Goal: Task Accomplishment & Management: Manage account settings

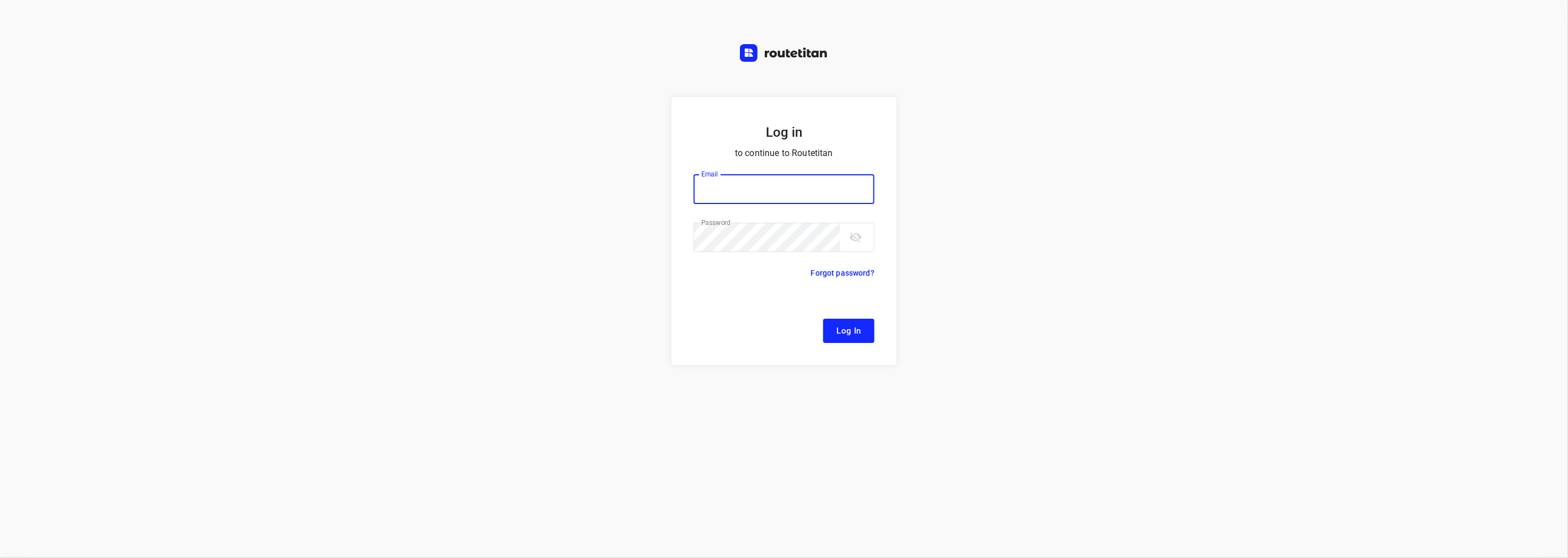
type input "[EMAIL_ADDRESS][DOMAIN_NAME]"
click at [839, 323] on button "Log In" at bounding box center [848, 330] width 51 height 24
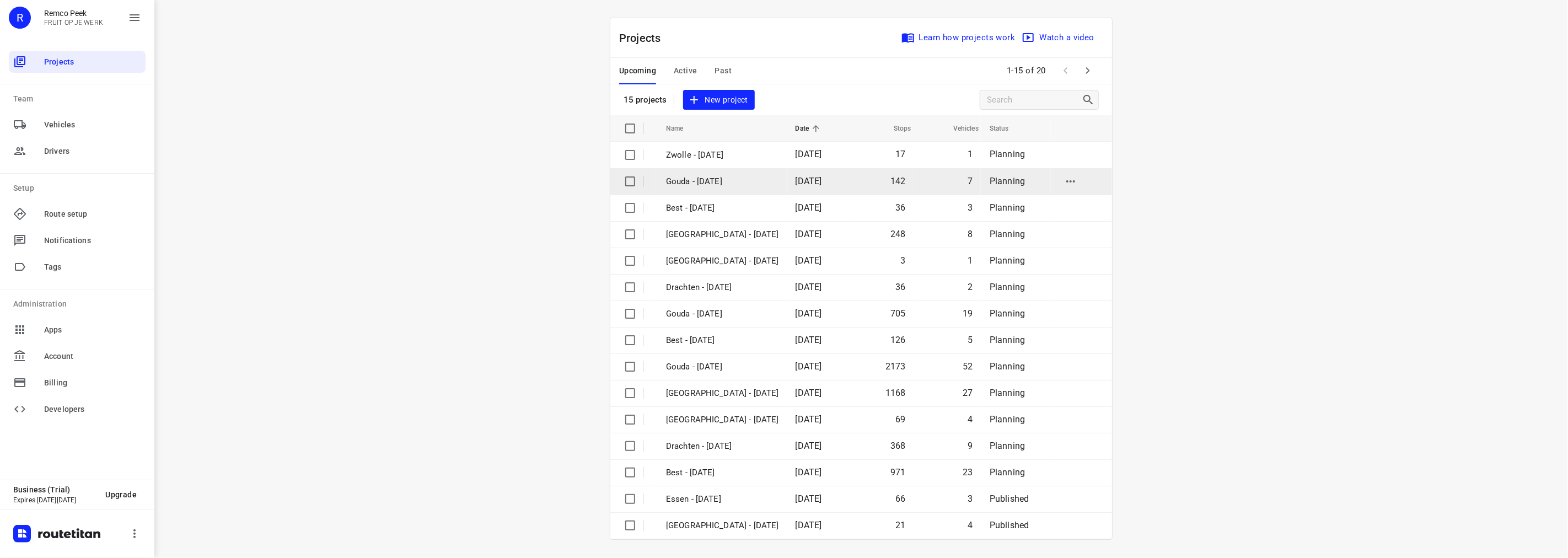
click at [689, 189] on td "Gouda - [DATE]" at bounding box center [721, 182] width 131 height 27
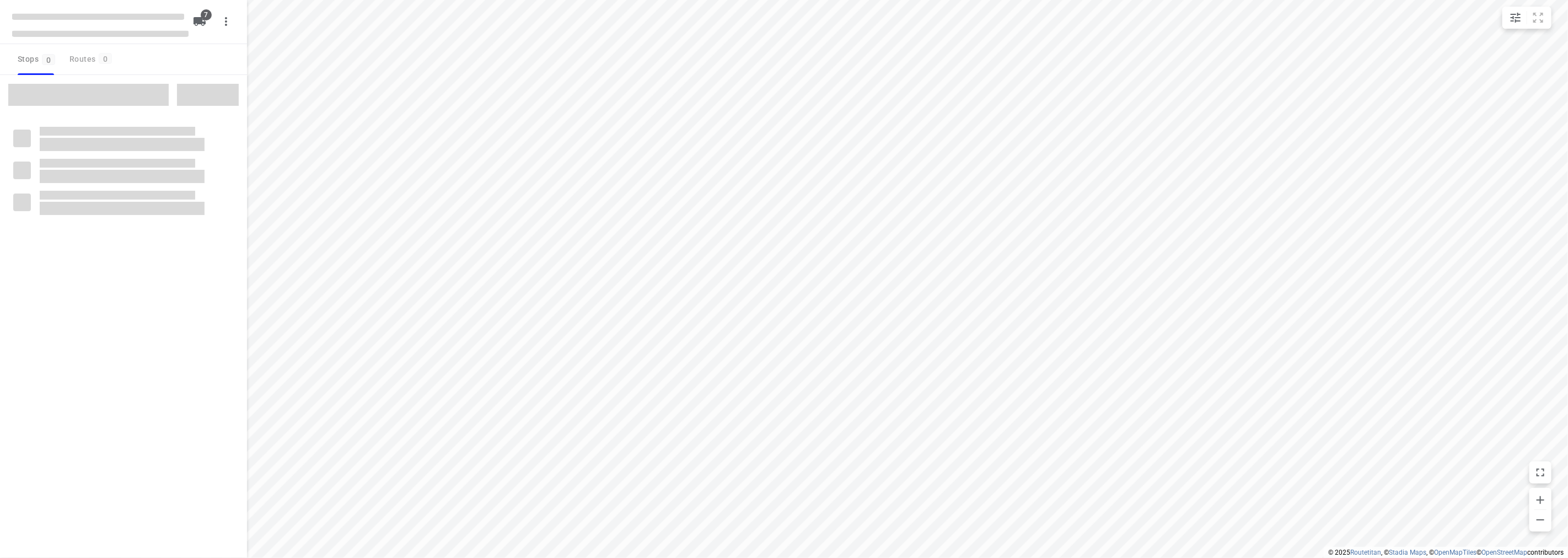
checkbox input "true"
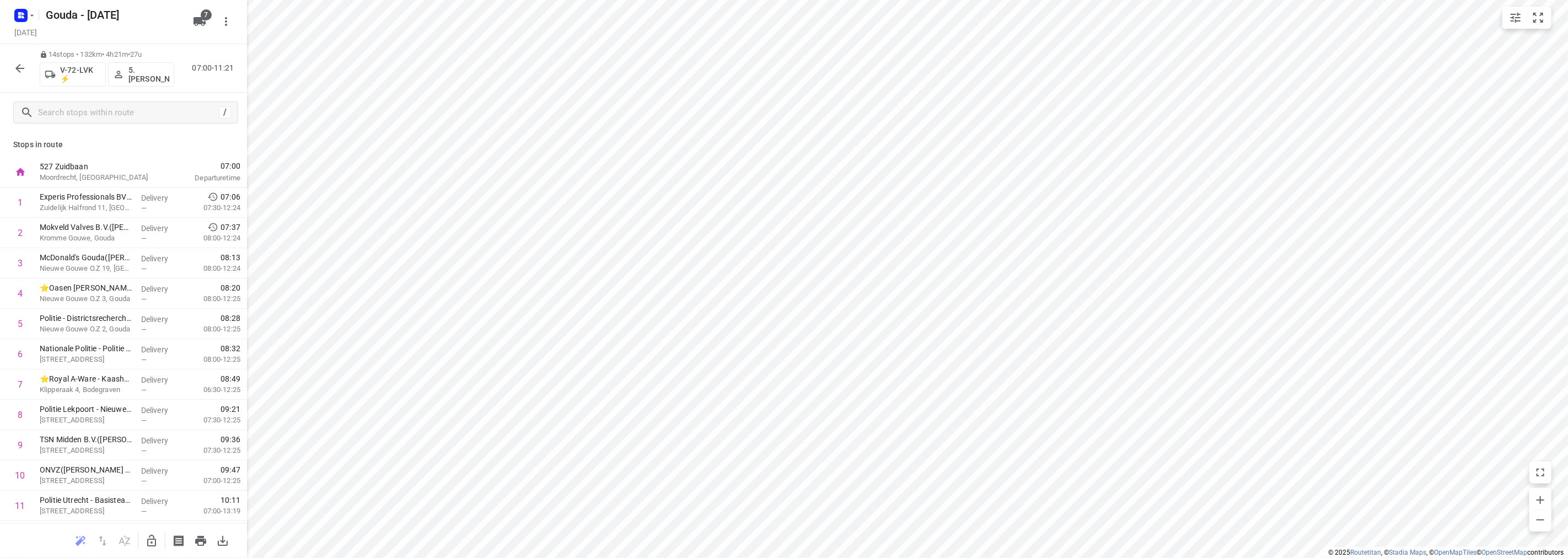
click at [24, 59] on button "button" at bounding box center [19, 68] width 22 height 22
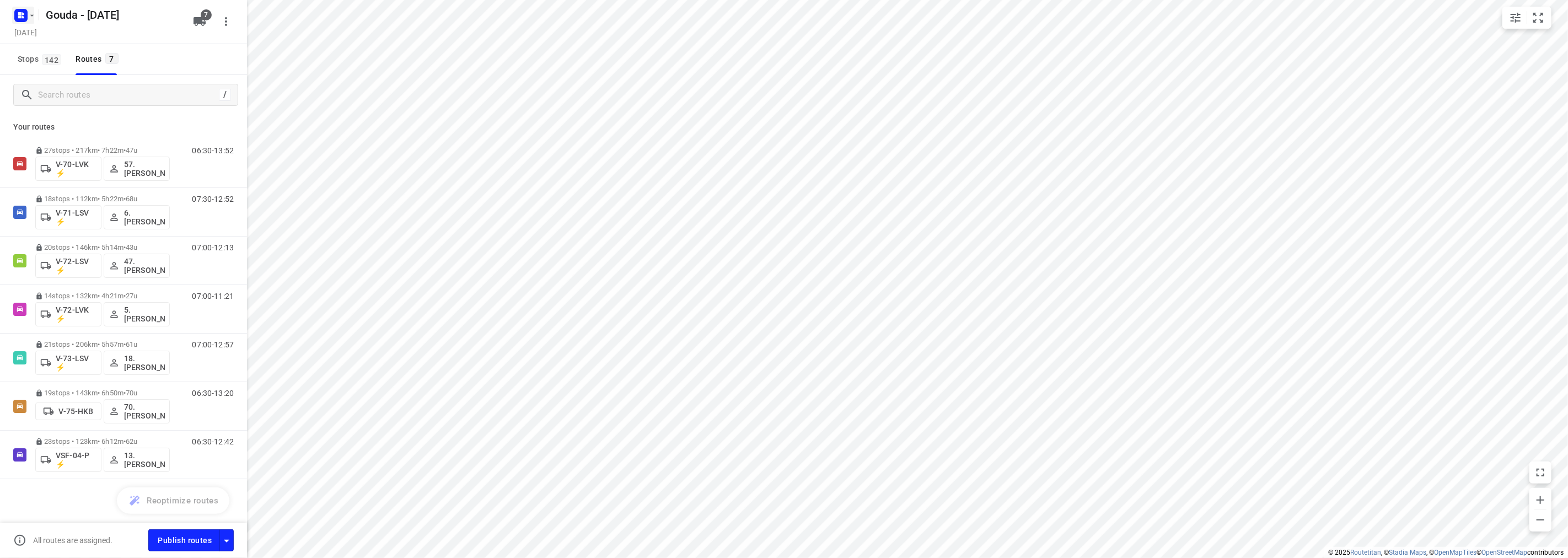
click at [19, 17] on icon "button" at bounding box center [19, 16] width 3 height 3
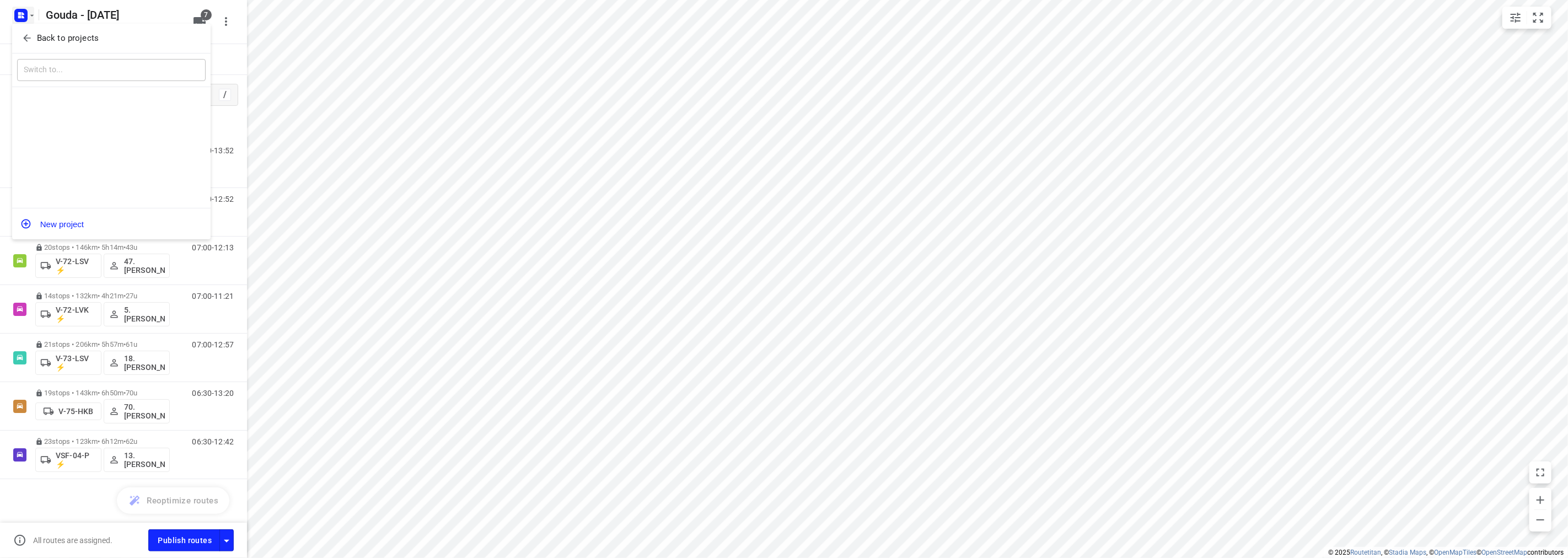
click at [21, 36] on icon "button" at bounding box center [26, 37] width 11 height 11
